Goal: Information Seeking & Learning: Check status

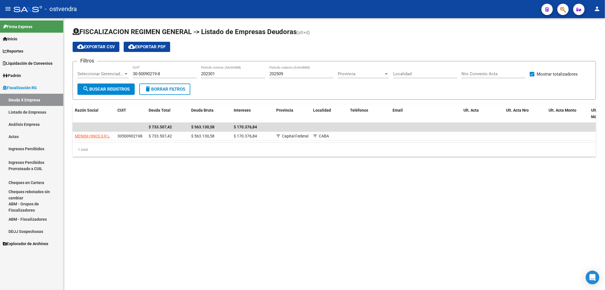
drag, startPoint x: 306, startPoint y: 148, endPoint x: 302, endPoint y: 302, distance: 154.4
click at [302, 289] on html "menu - ostvendra person Firma Express Inicio Instructivos Contacto OS Reportes …" at bounding box center [302, 145] width 605 height 290
drag, startPoint x: 306, startPoint y: 286, endPoint x: 308, endPoint y: 33, distance: 252.8
click at [308, 33] on mat-sidenav-content "FISCALIZACION REGIMEN GENERAL -> Listado de Empresas Deudoras (alt+d) cloud_dow…" at bounding box center [335, 153] width 542 height 271
click at [309, 43] on div "cloud_download Exportar CSV cloud_download Exportar PDF" at bounding box center [334, 47] width 523 height 10
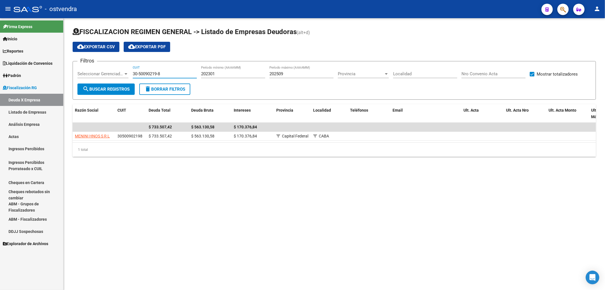
click at [168, 76] on input "30-50090219-8" at bounding box center [165, 73] width 64 height 5
paste input "71622287-6"
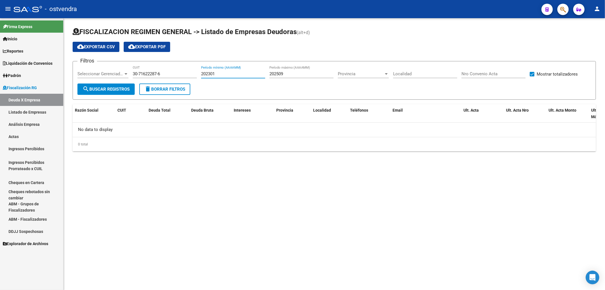
click at [160, 71] on div "30-71622287-6 CUIT" at bounding box center [165, 72] width 64 height 12
click at [158, 74] on input "30-71622287-6" at bounding box center [165, 73] width 64 height 5
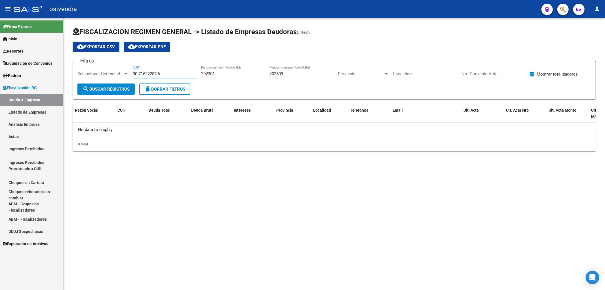
click at [158, 74] on input "30-71622287-6" at bounding box center [165, 73] width 64 height 5
paste input
type input "30-71622287-6"
click at [295, 76] on input "202509" at bounding box center [302, 73] width 64 height 5
click at [294, 76] on input "202508" at bounding box center [302, 73] width 64 height 5
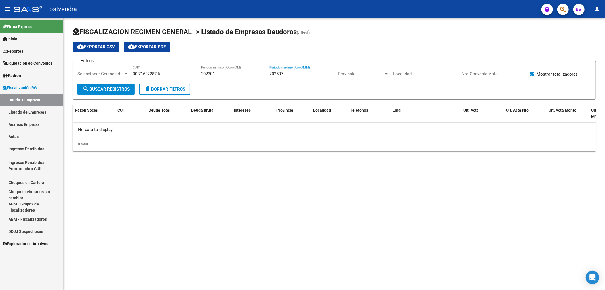
type input "202507"
drag, startPoint x: 175, startPoint y: 74, endPoint x: 113, endPoint y: 76, distance: 62.2
click at [113, 76] on div "Filtros Seleccionar Gerenciador Seleccionar Gerenciador 30-71622287-6 CUIT 2023…" at bounding box center [334, 75] width 514 height 18
paste input "186406-3"
type input "30-71186406-3"
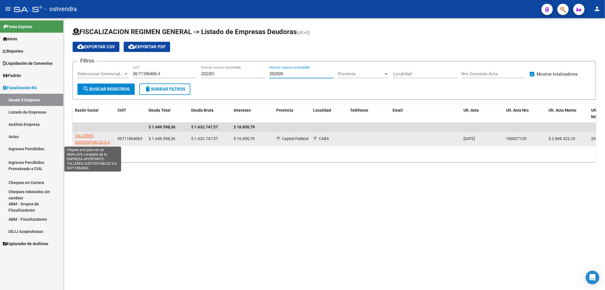
type input "202509"
click at [86, 141] on span "TALLERES SUSTENTABLES S.A" at bounding box center [92, 138] width 35 height 11
type textarea "30711864063"
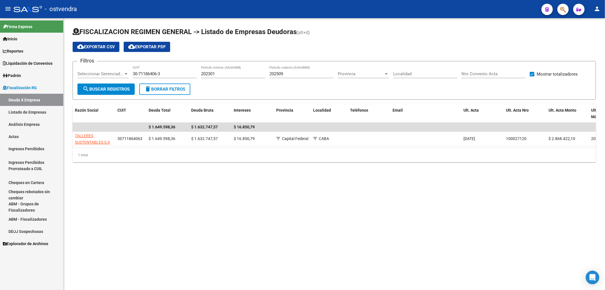
click at [165, 243] on mat-sidenav-content "FISCALIZACION REGIMEN GENERAL -> Listado de Empresas Deudoras (alt+d) cloud_dow…" at bounding box center [335, 153] width 542 height 271
click at [402, 231] on mat-sidenav-content "FISCALIZACION REGIMEN GENERAL -> Listado de Empresas Deudoras (alt+d) cloud_dow…" at bounding box center [335, 153] width 542 height 271
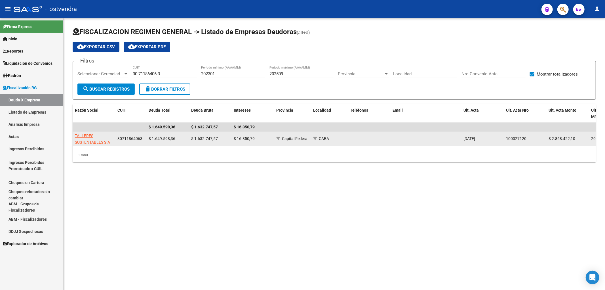
click at [97, 138] on app-link-go-to "TALLERES SUSTENTABLES S.A" at bounding box center [94, 138] width 38 height 13
click at [91, 141] on span "TALLERES SUSTENTABLES S.A" at bounding box center [92, 138] width 35 height 11
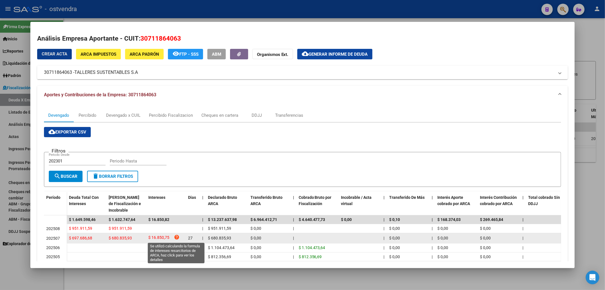
click at [176, 235] on icon "help" at bounding box center [177, 237] width 6 height 6
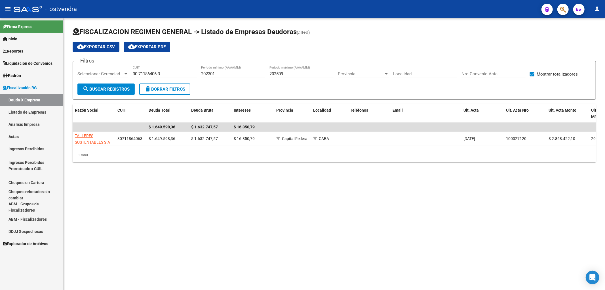
click at [382, 211] on mat-sidenav-content "FISCALIZACION REGIMEN GENERAL -> Listado de Empresas Deudoras (alt+d) cloud_dow…" at bounding box center [335, 153] width 542 height 271
click at [319, 236] on mat-sidenav-content "FISCALIZACION REGIMEN GENERAL -> Listado de Empresas Deudoras (alt+d) cloud_dow…" at bounding box center [335, 153] width 542 height 271
click at [155, 229] on mat-sidenav-content "FISCALIZACION REGIMEN GENERAL -> Listado de Empresas Deudoras (alt+d) cloud_dow…" at bounding box center [335, 153] width 542 height 271
